Goal: Obtain resource: Obtain resource

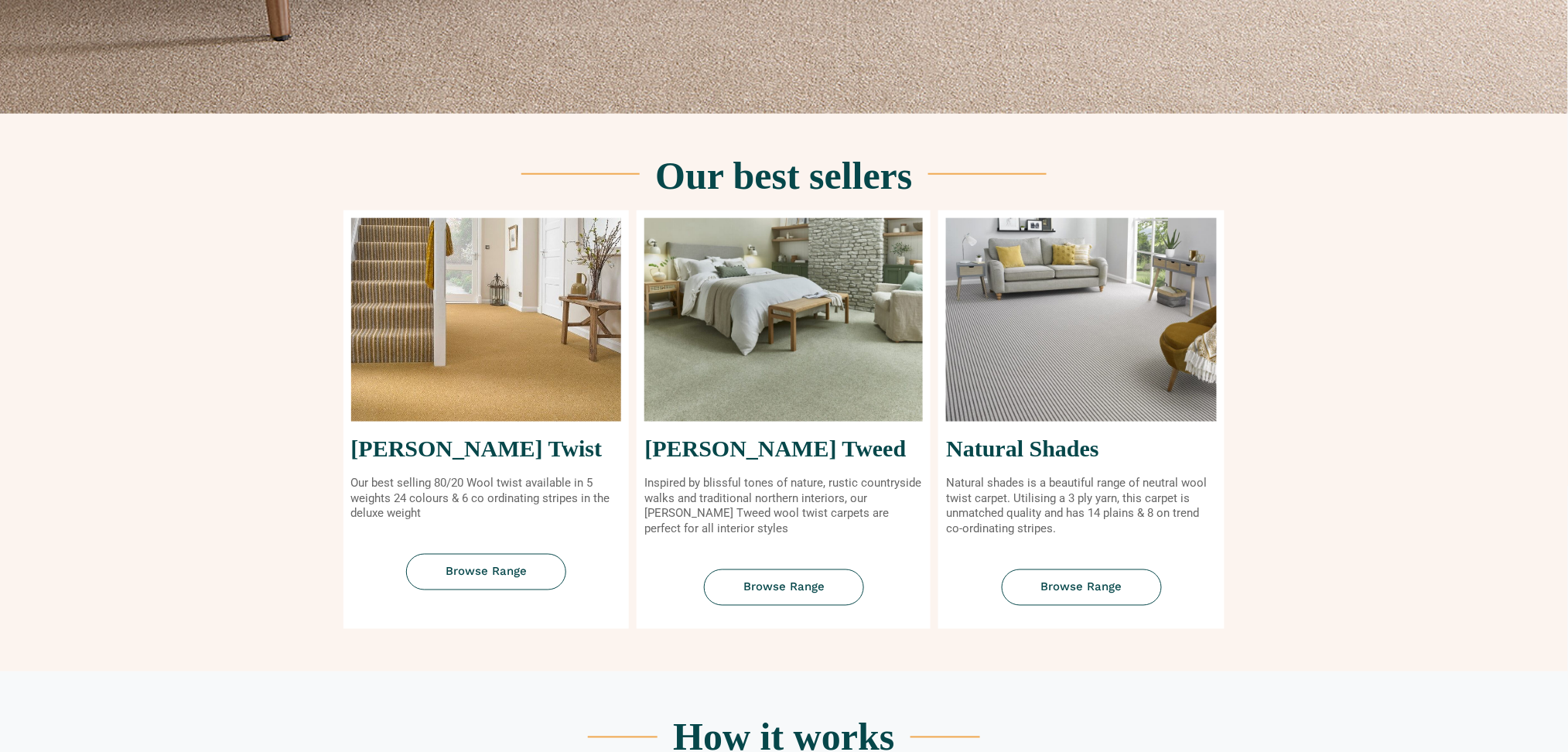
scroll to position [619, 0]
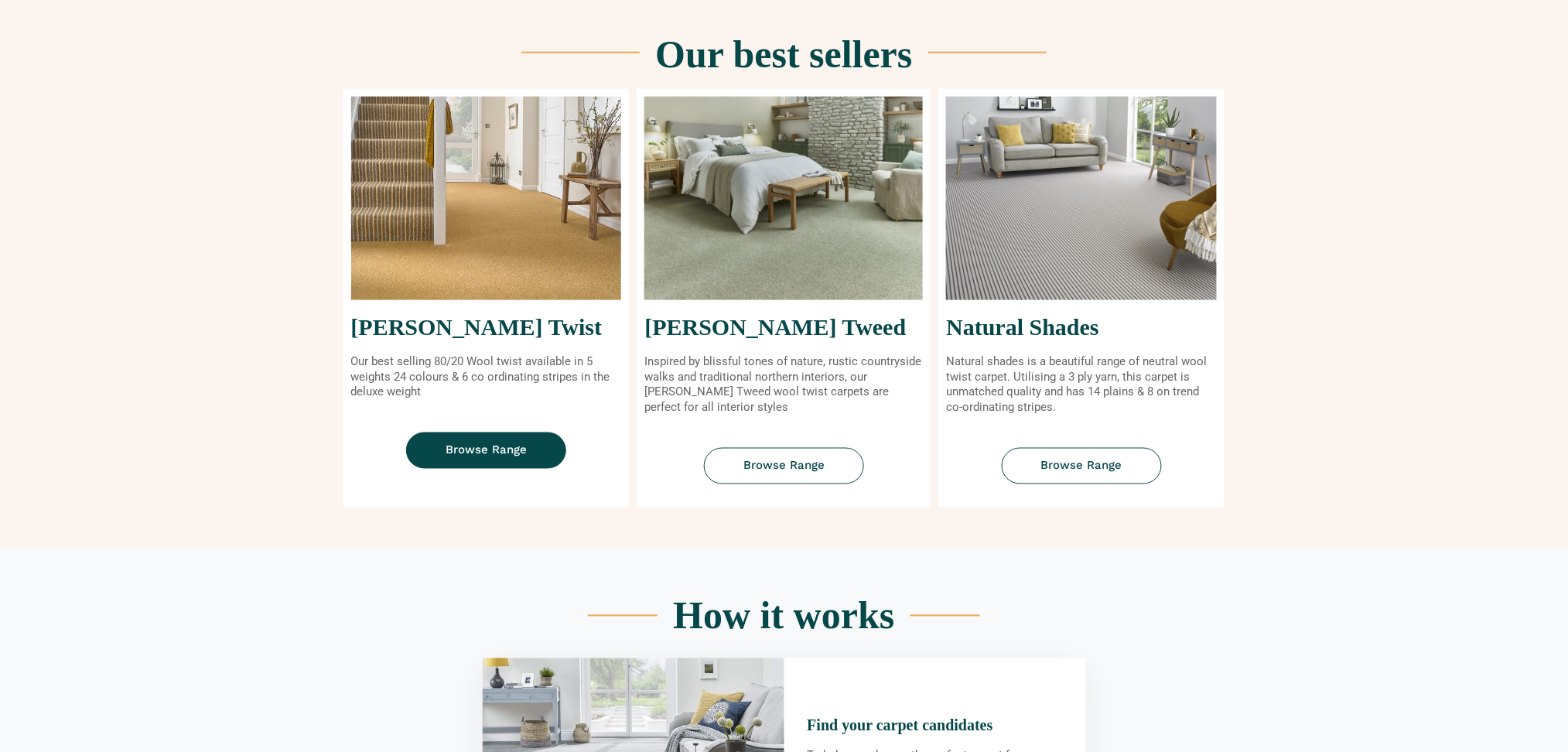
drag, startPoint x: 477, startPoint y: 455, endPoint x: 580, endPoint y: 509, distance: 116.3
click at [477, 455] on span "Browse Range" at bounding box center [486, 450] width 81 height 12
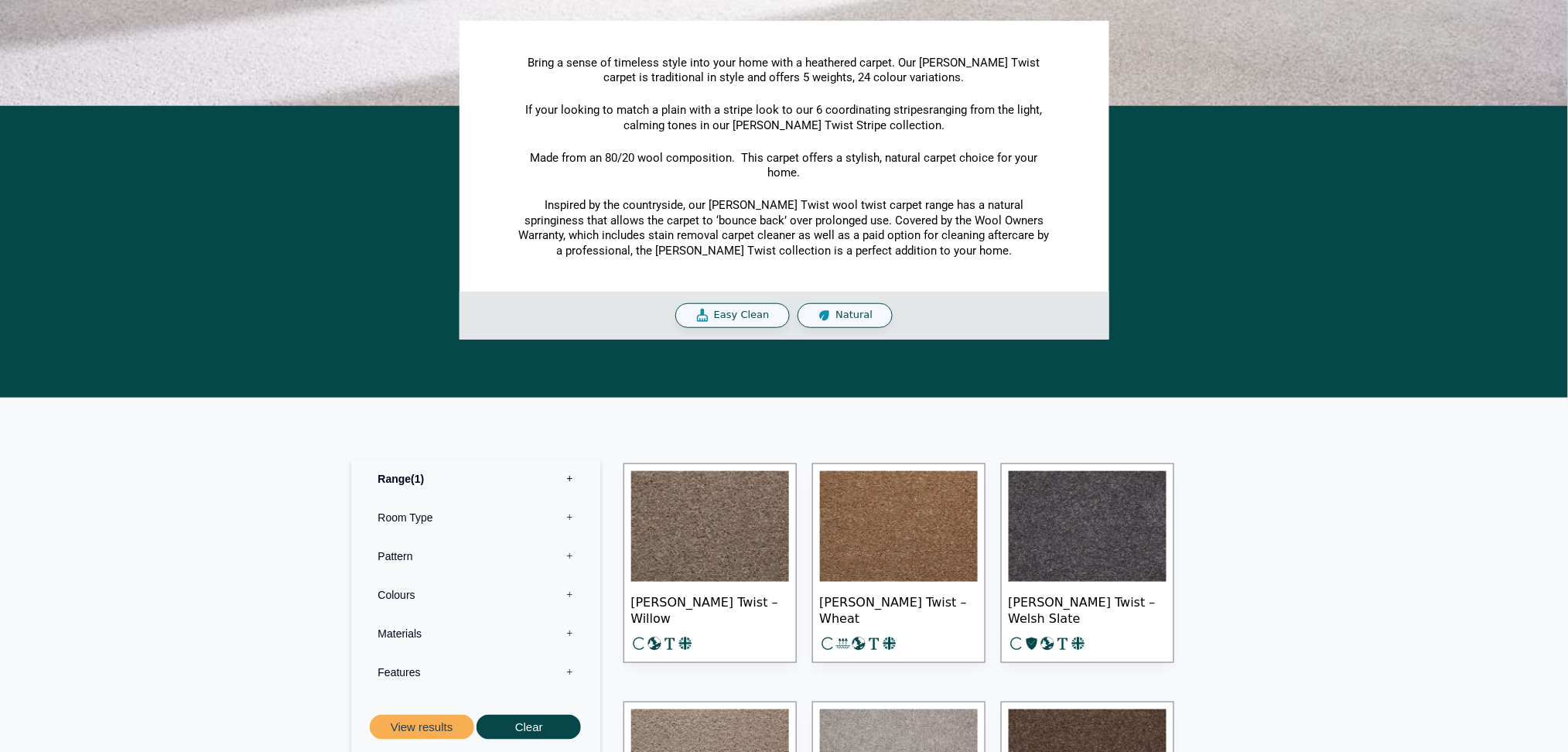
scroll to position [515, 0]
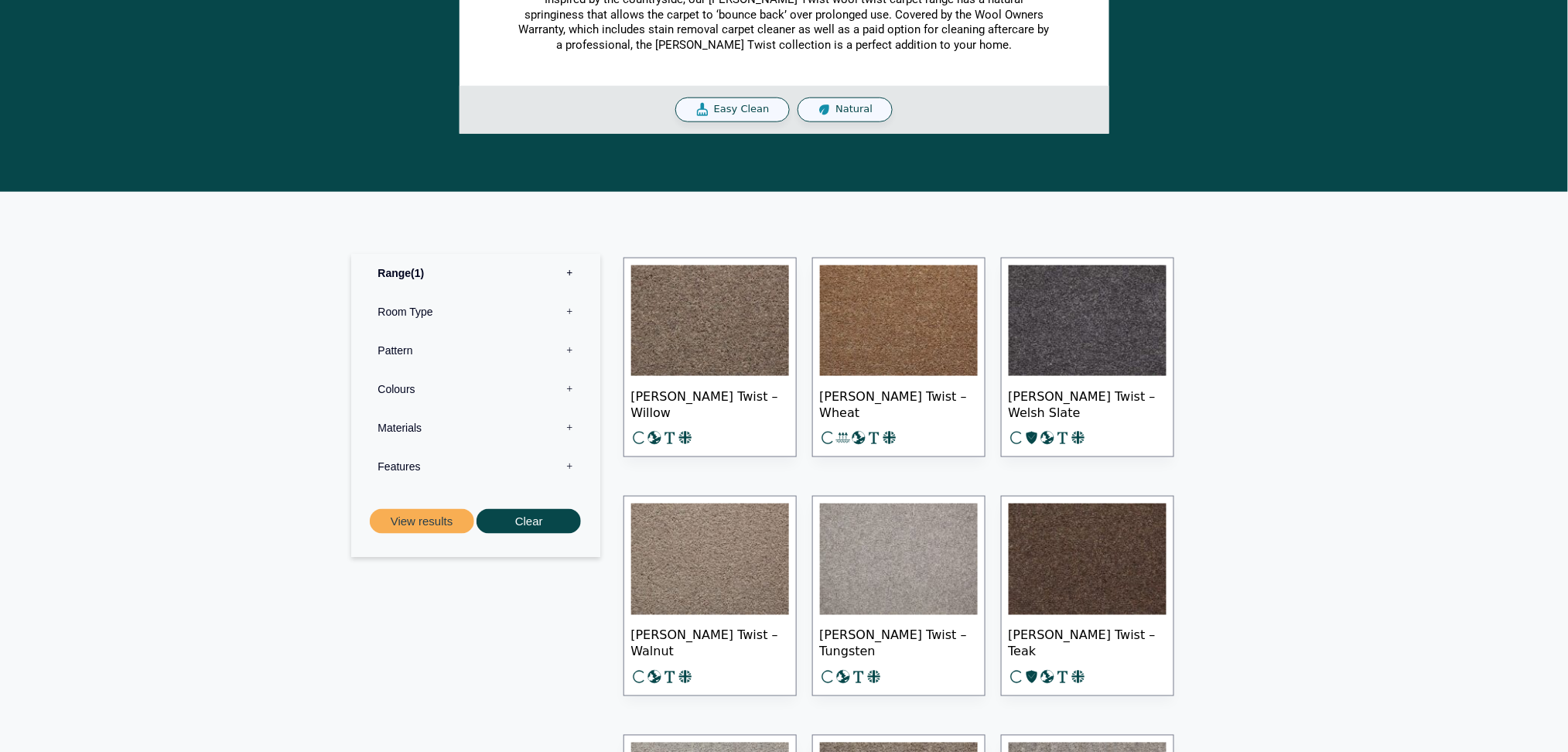
click at [735, 308] on img at bounding box center [710, 321] width 158 height 111
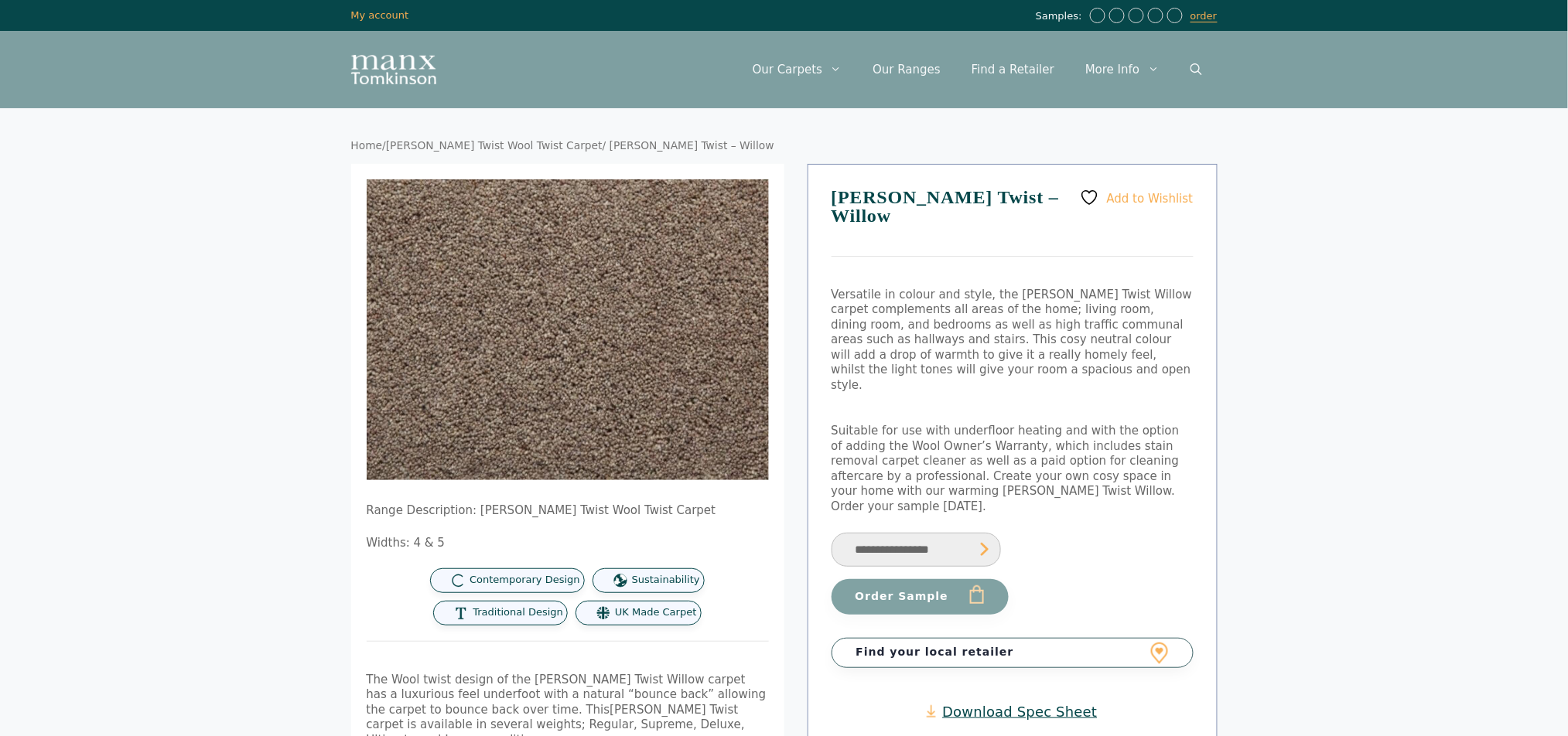
click at [969, 533] on select "**********" at bounding box center [917, 551] width 170 height 35
click at [1049, 703] on link "Download Spec Sheet" at bounding box center [1011, 711] width 170 height 17
